Goal: Task Accomplishment & Management: Manage account settings

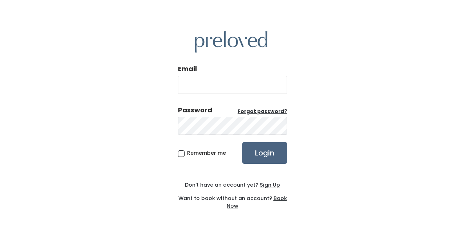
type input "gm@preloved.love"
click at [264, 149] on input "Login" at bounding box center [264, 153] width 45 height 22
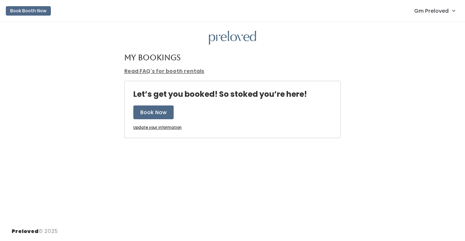
click at [434, 10] on span "Gm Preloved" at bounding box center [431, 11] width 34 height 8
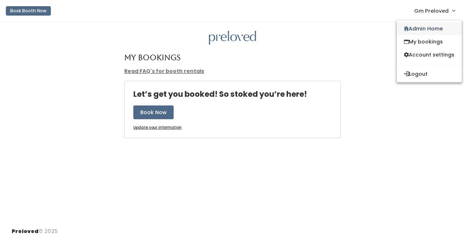
click at [418, 28] on link "Admin Home" at bounding box center [429, 28] width 65 height 13
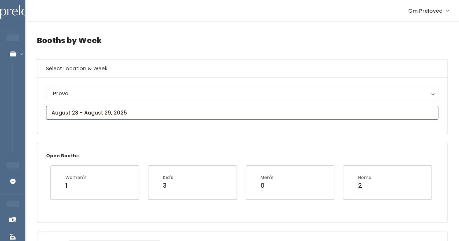
click at [101, 113] on input "text" at bounding box center [242, 113] width 393 height 14
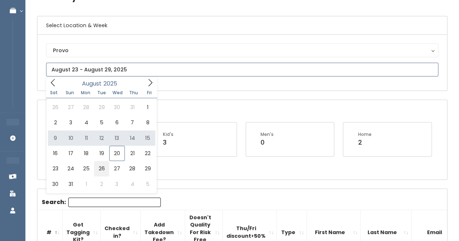
scroll to position [44, 0]
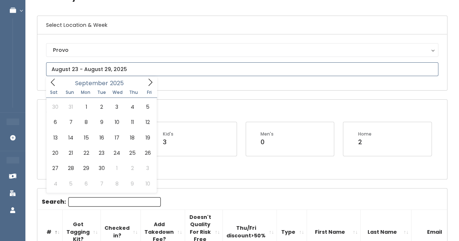
click at [147, 83] on icon at bounding box center [150, 82] width 8 height 8
type input "September 6 to September 12"
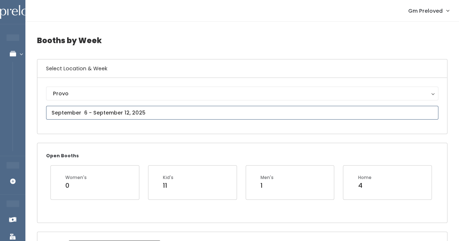
click at [106, 117] on input "text" at bounding box center [242, 113] width 393 height 14
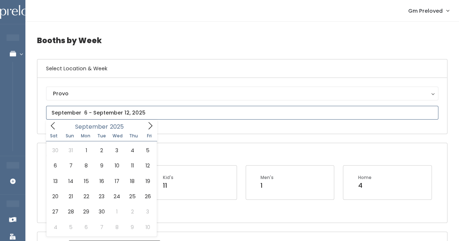
click at [151, 129] on icon at bounding box center [150, 126] width 8 height 8
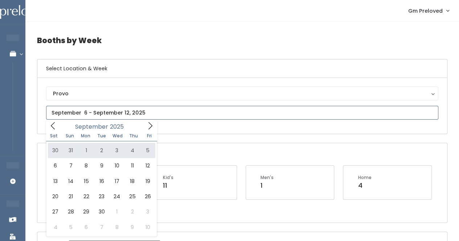
click at [148, 126] on icon at bounding box center [150, 126] width 8 height 8
click at [151, 126] on icon at bounding box center [150, 126] width 8 height 8
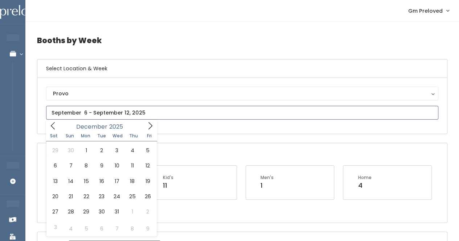
click at [151, 127] on icon at bounding box center [151, 125] width 4 height 7
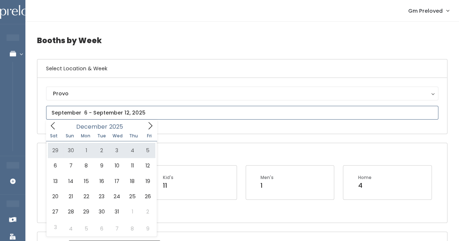
click at [49, 127] on icon at bounding box center [53, 126] width 8 height 8
